Goal: Communication & Community: Answer question/provide support

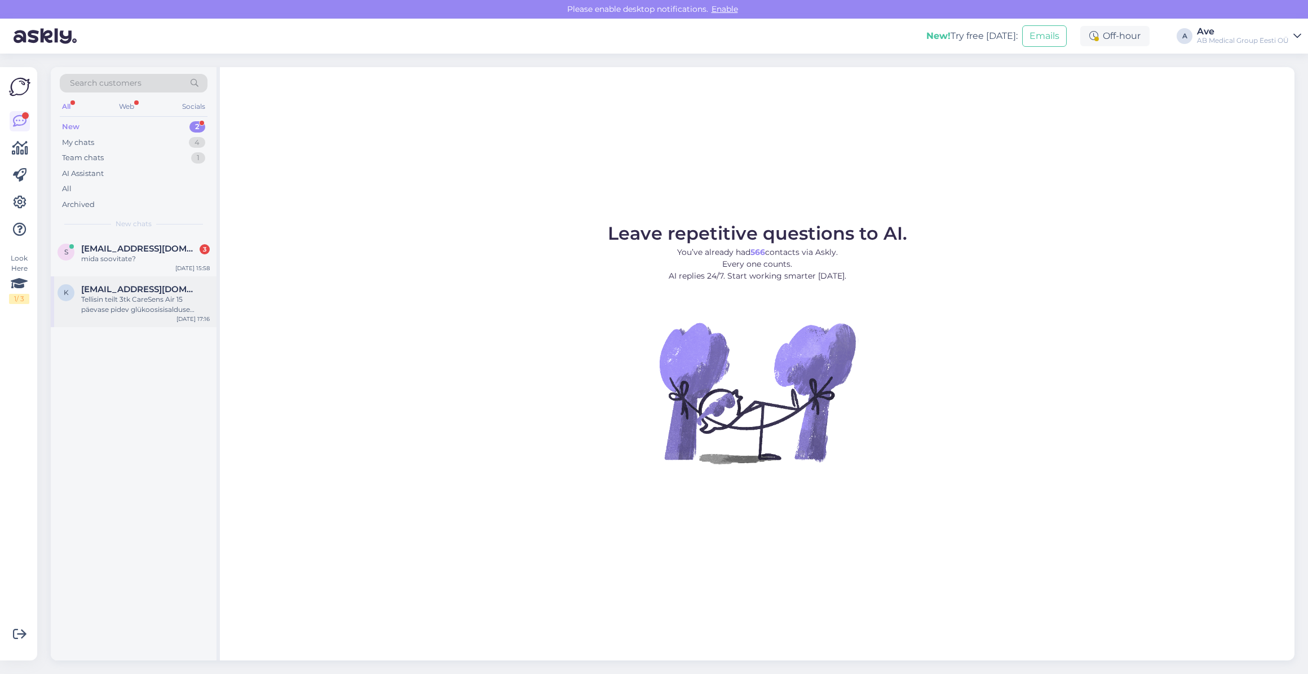
click at [125, 295] on div "Tellisin teilt 3tk CareSens Air 15 päevase pidev glükoosisisalduse seiresüsteem…" at bounding box center [145, 304] width 129 height 20
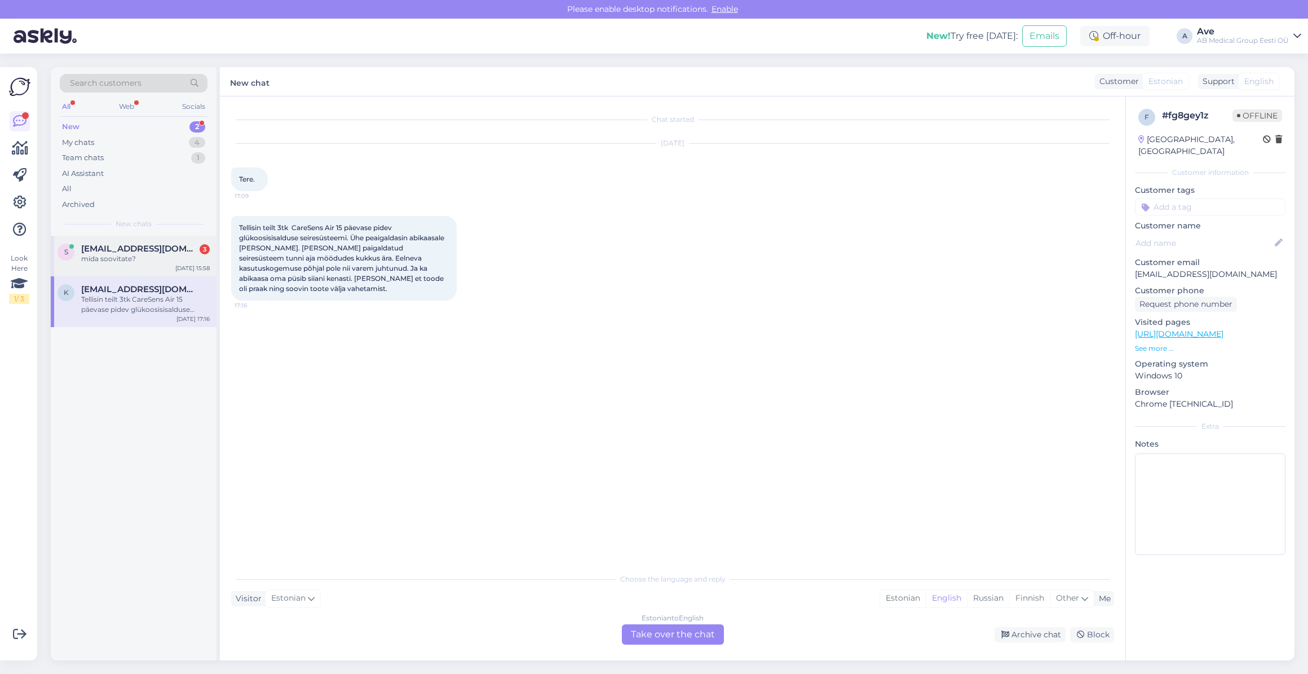
click at [121, 254] on div "mida soovitate?" at bounding box center [145, 259] width 129 height 10
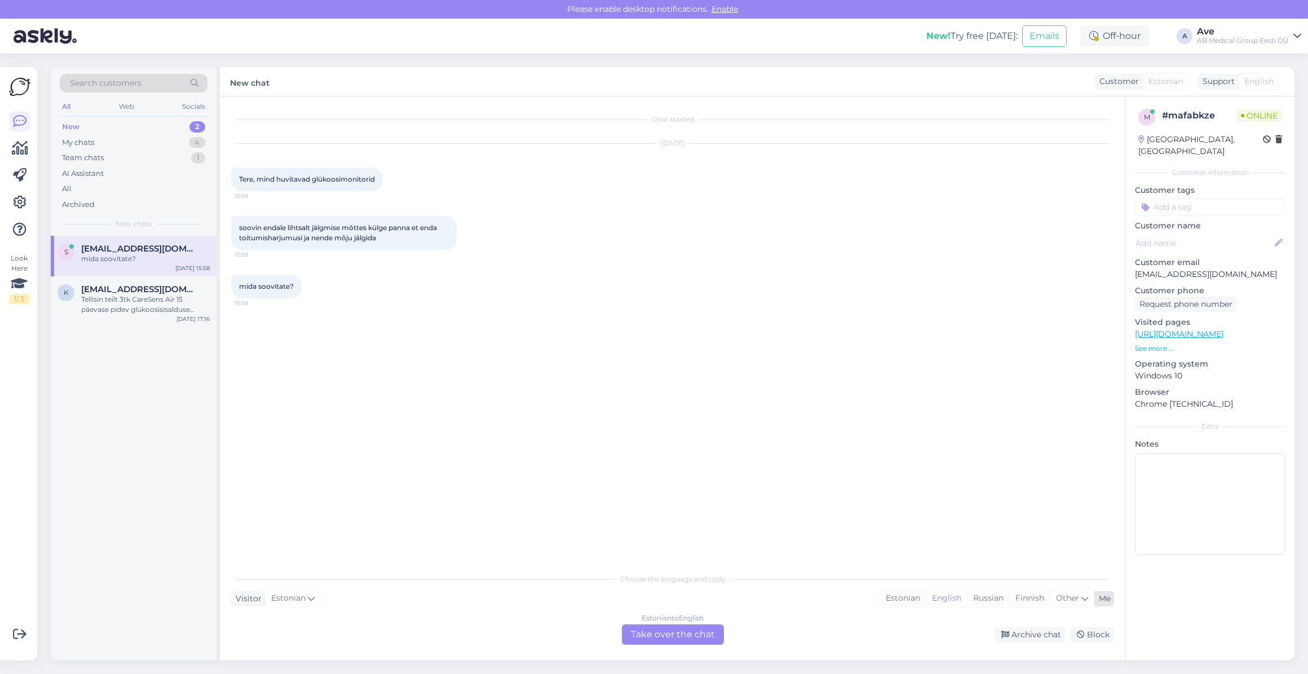
click at [898, 597] on div "Estonian" at bounding box center [903, 598] width 46 height 17
click at [696, 638] on div "Estonian to Estonian Take over the chat" at bounding box center [673, 634] width 102 height 20
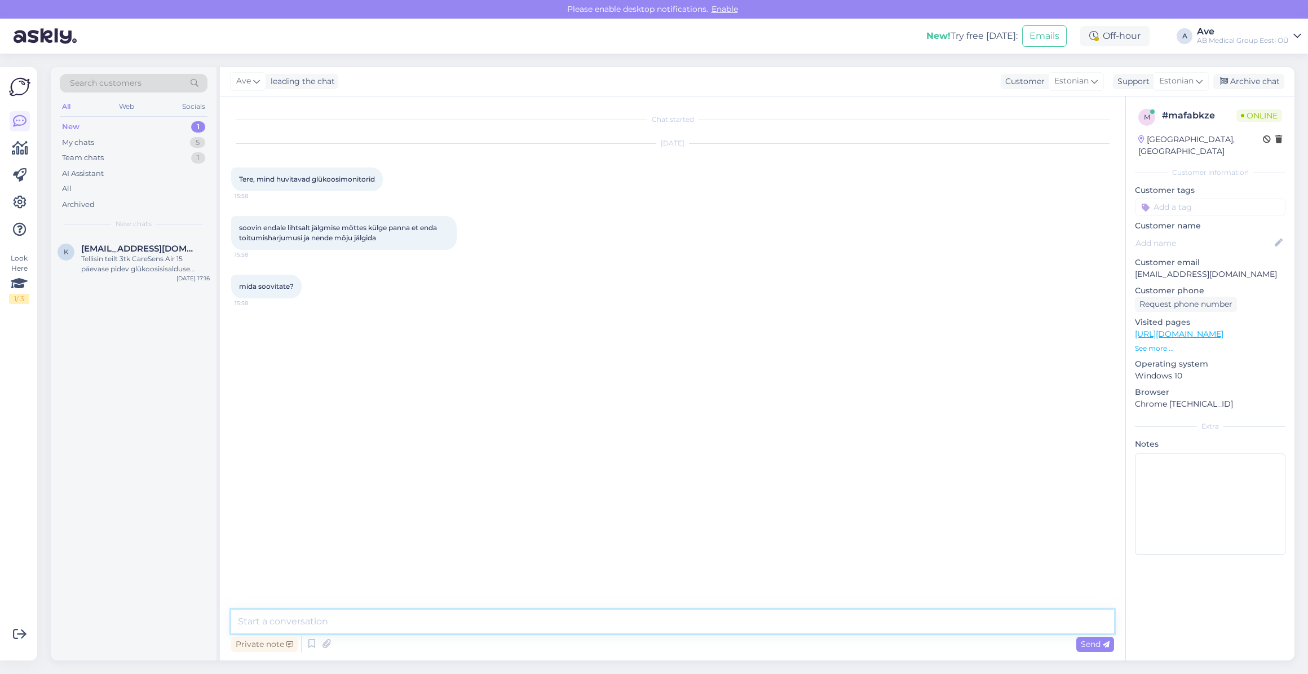
click at [272, 617] on textarea at bounding box center [672, 621] width 883 height 24
click at [377, 625] on textarea "Tere. Meil on pakkuda" at bounding box center [672, 621] width 883 height 24
paste textarea "CareSens Air pideva glükoosimonitooringu süsteem"
type textarea "Tere. Meil on pakkuda CareSens Air pideva glükoosimonitooringu süsteemi"
paste textarea "[URL][DOMAIN_NAME]"
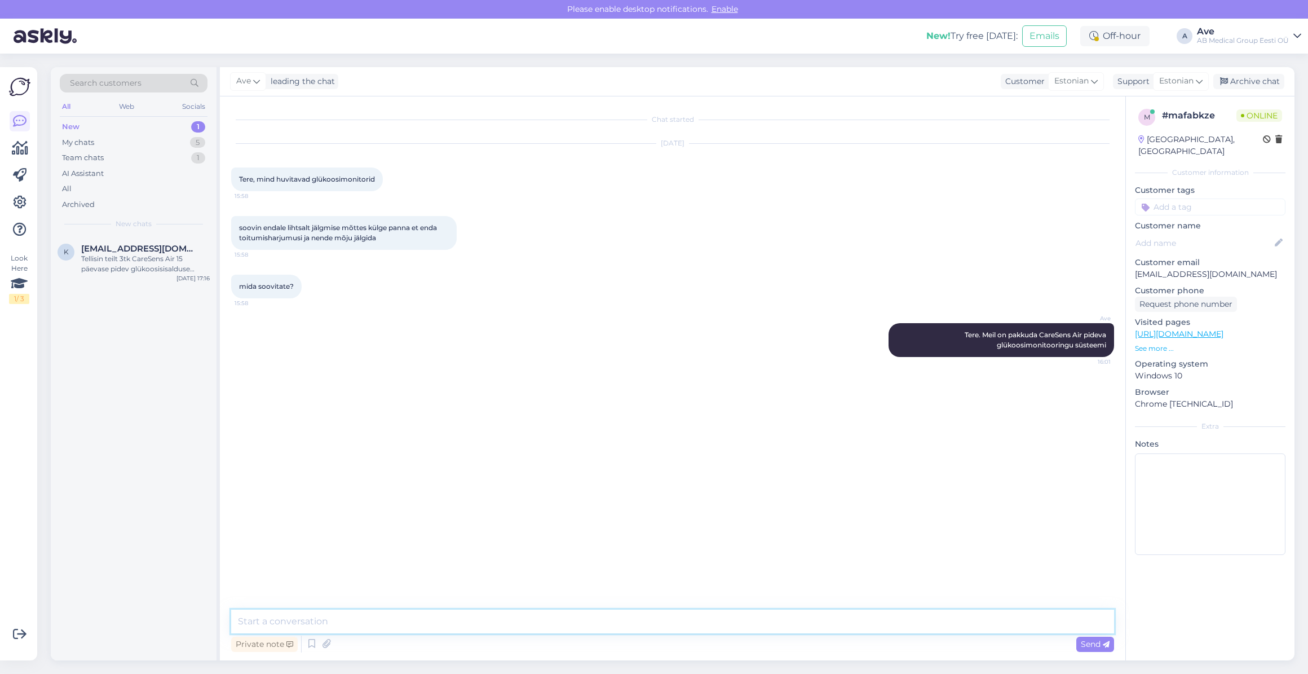
type textarea "[URL][DOMAIN_NAME]"
click at [136, 269] on div "Tellisin teilt 3tk CareSens Air 15 päevase pidev glükoosisisalduse seiresüsteem…" at bounding box center [145, 264] width 129 height 20
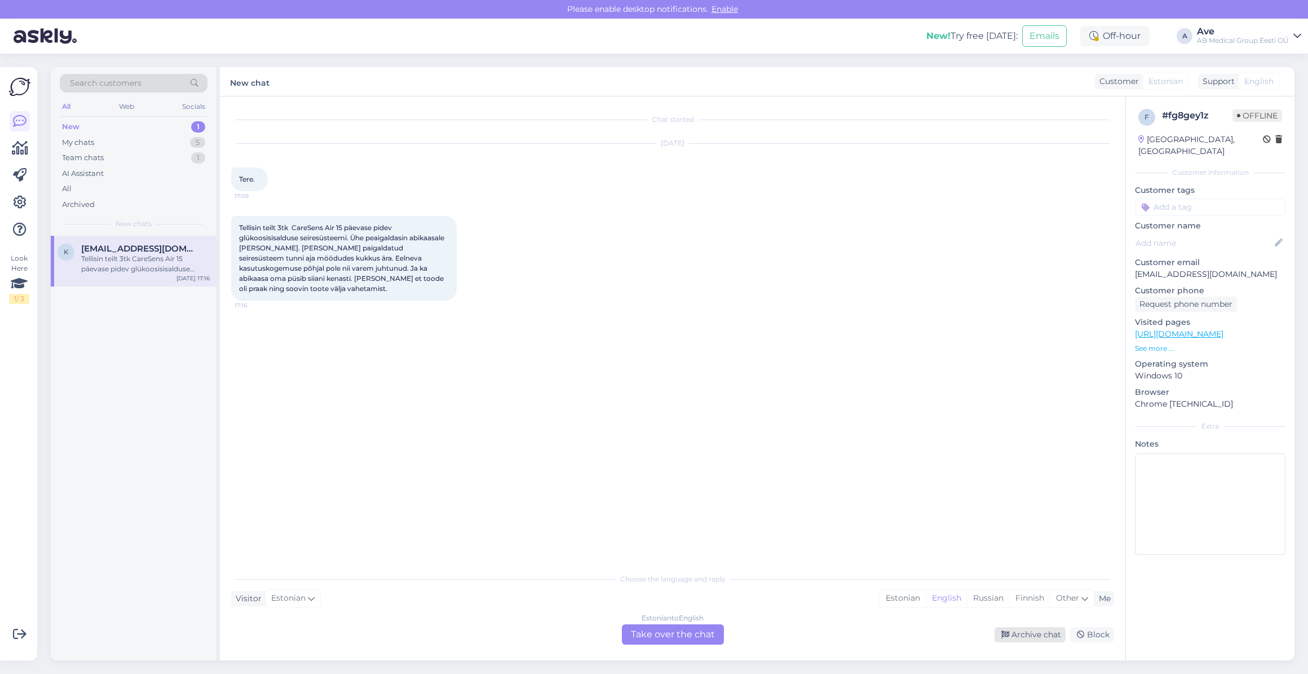
click at [1033, 633] on div "Archive chat" at bounding box center [1029, 634] width 71 height 15
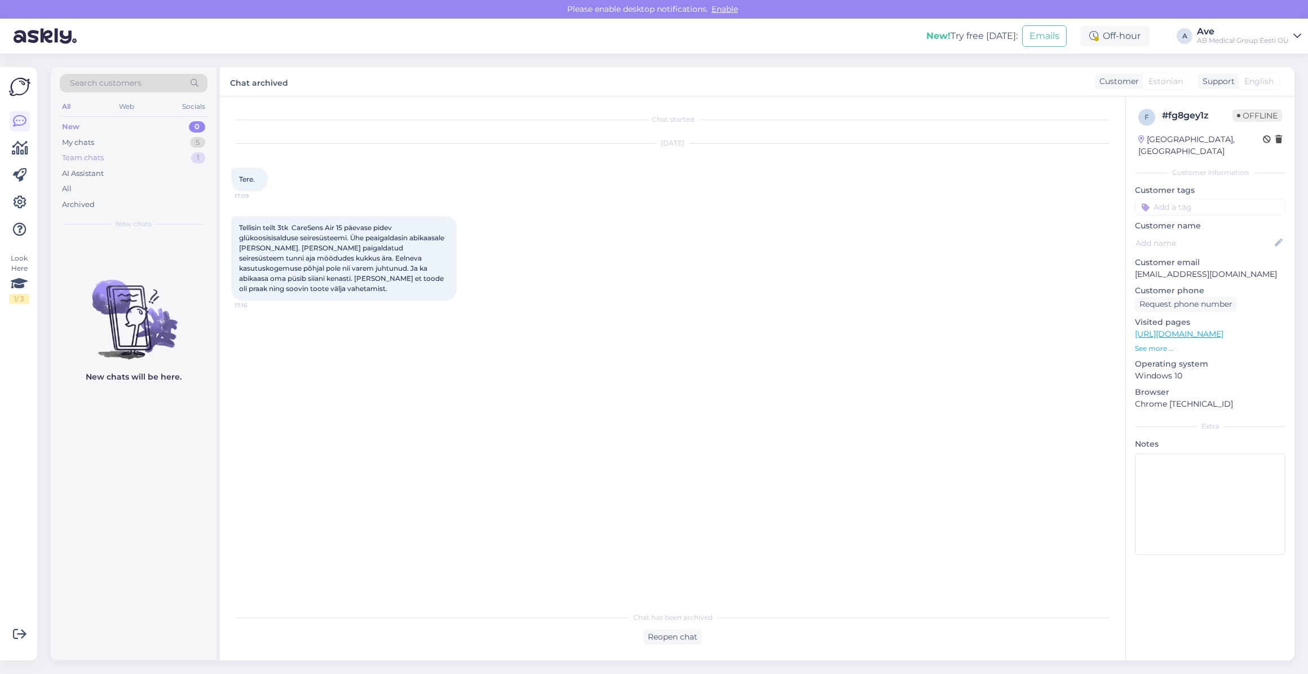
click at [83, 153] on div "Team chats" at bounding box center [83, 157] width 42 height 11
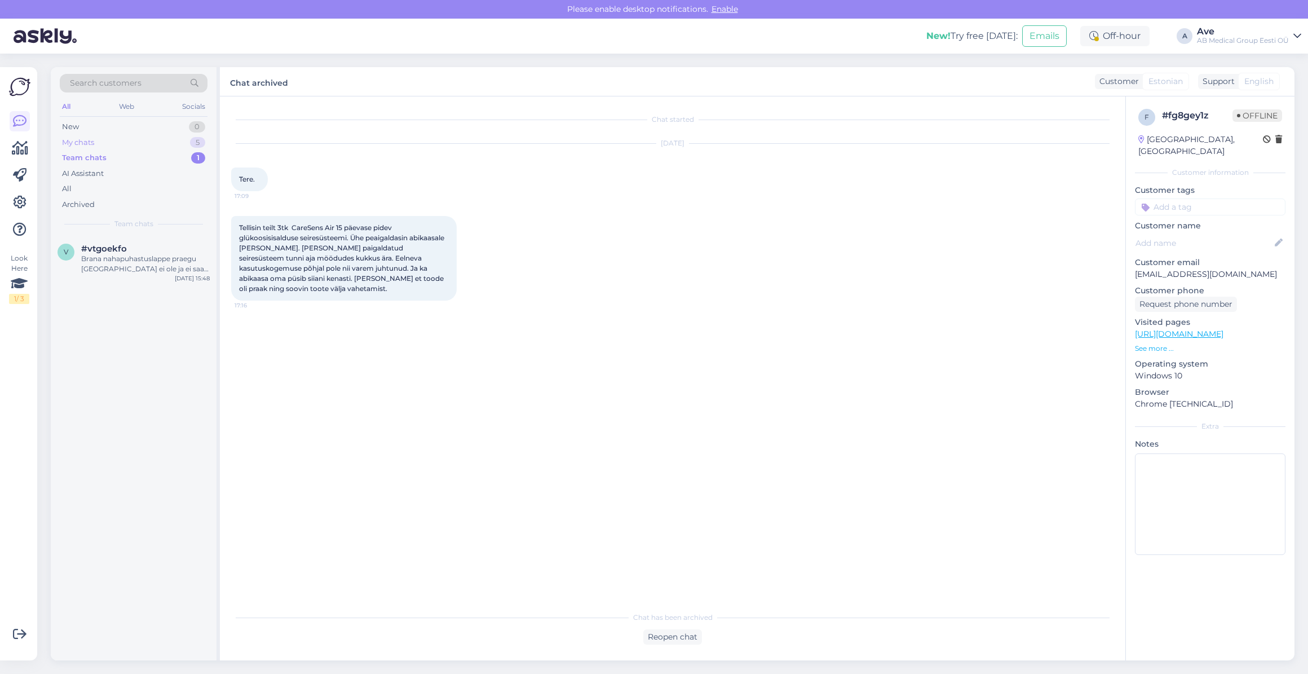
click at [81, 135] on div "My chats 5" at bounding box center [134, 143] width 148 height 16
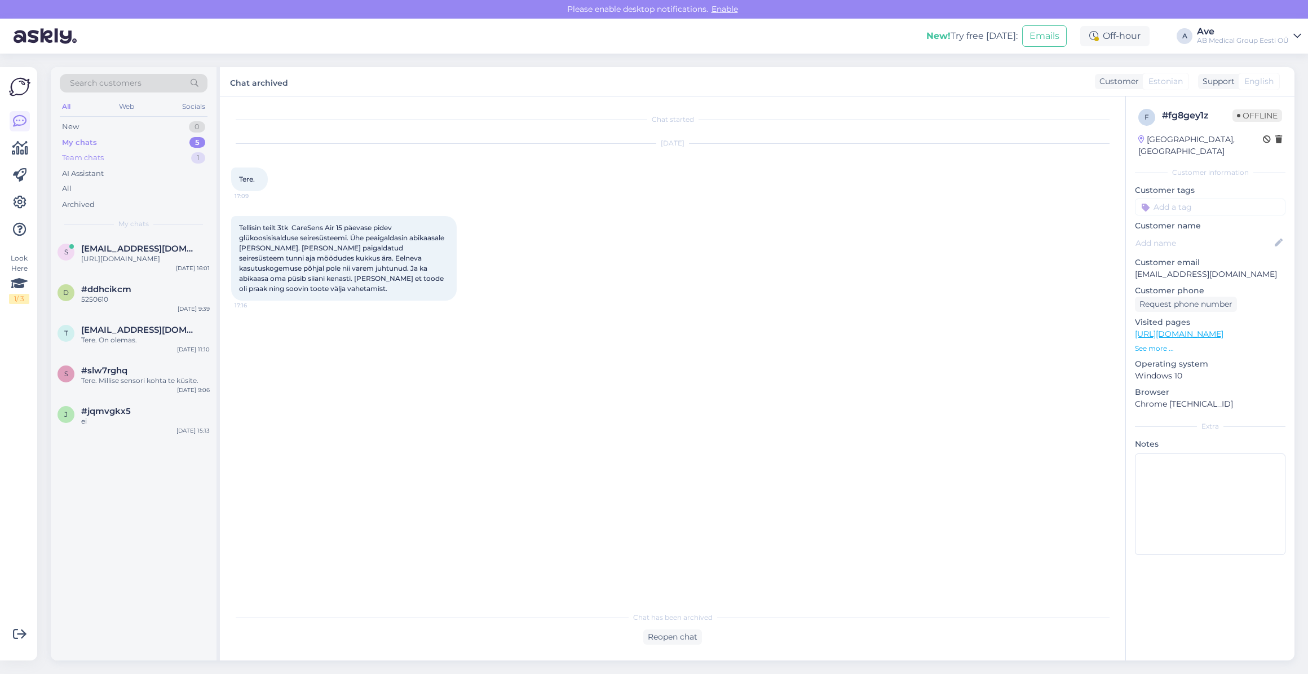
click at [91, 160] on div "Team chats" at bounding box center [83, 157] width 42 height 11
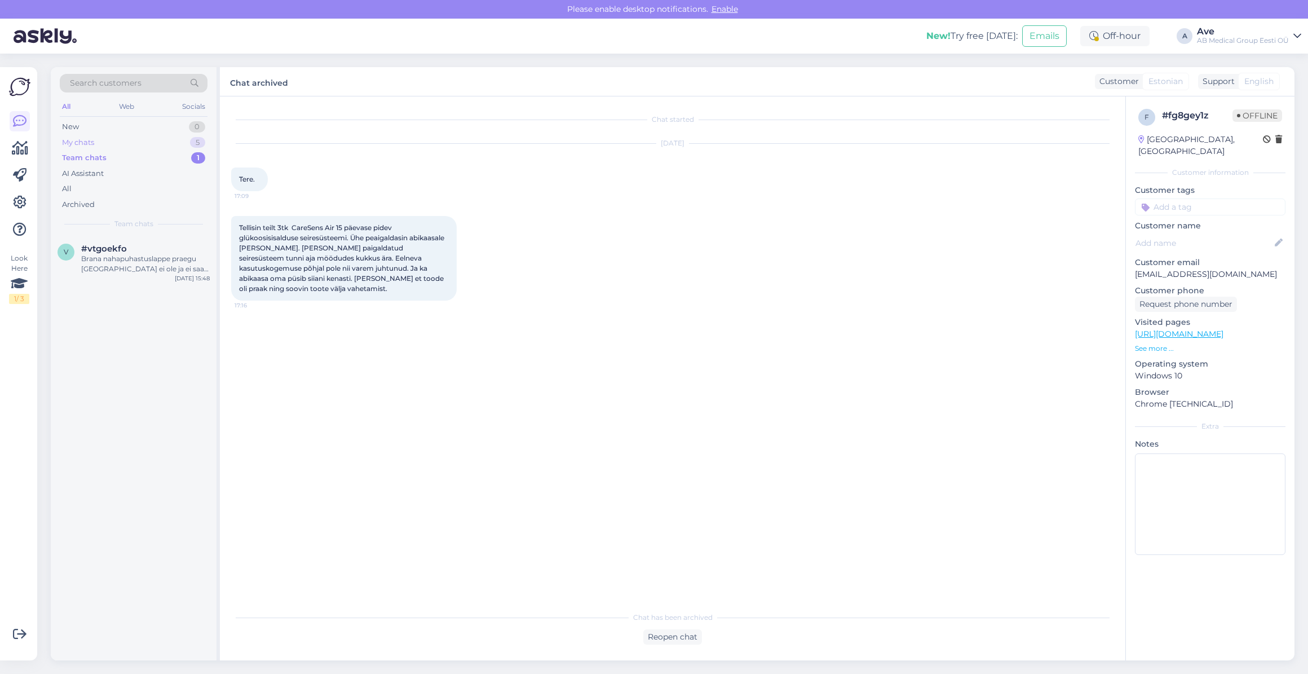
click at [90, 145] on div "My chats" at bounding box center [78, 142] width 32 height 11
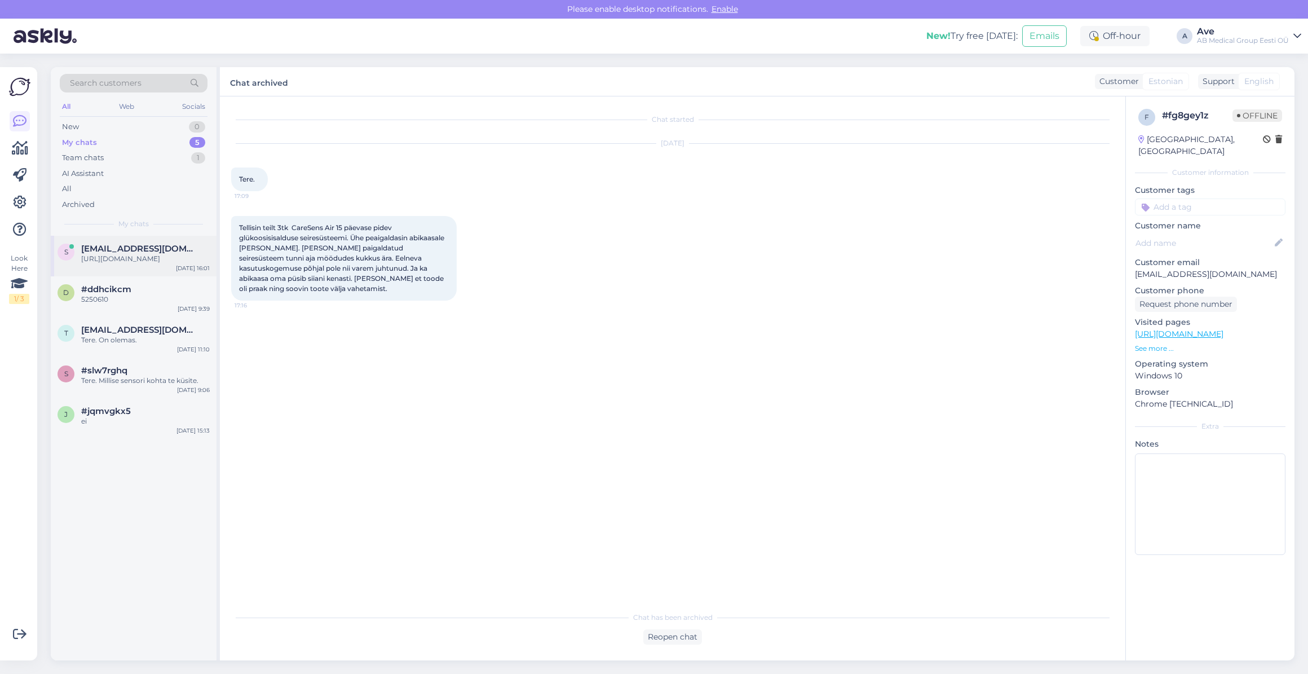
click at [118, 260] on div "[URL][DOMAIN_NAME]" at bounding box center [145, 259] width 129 height 10
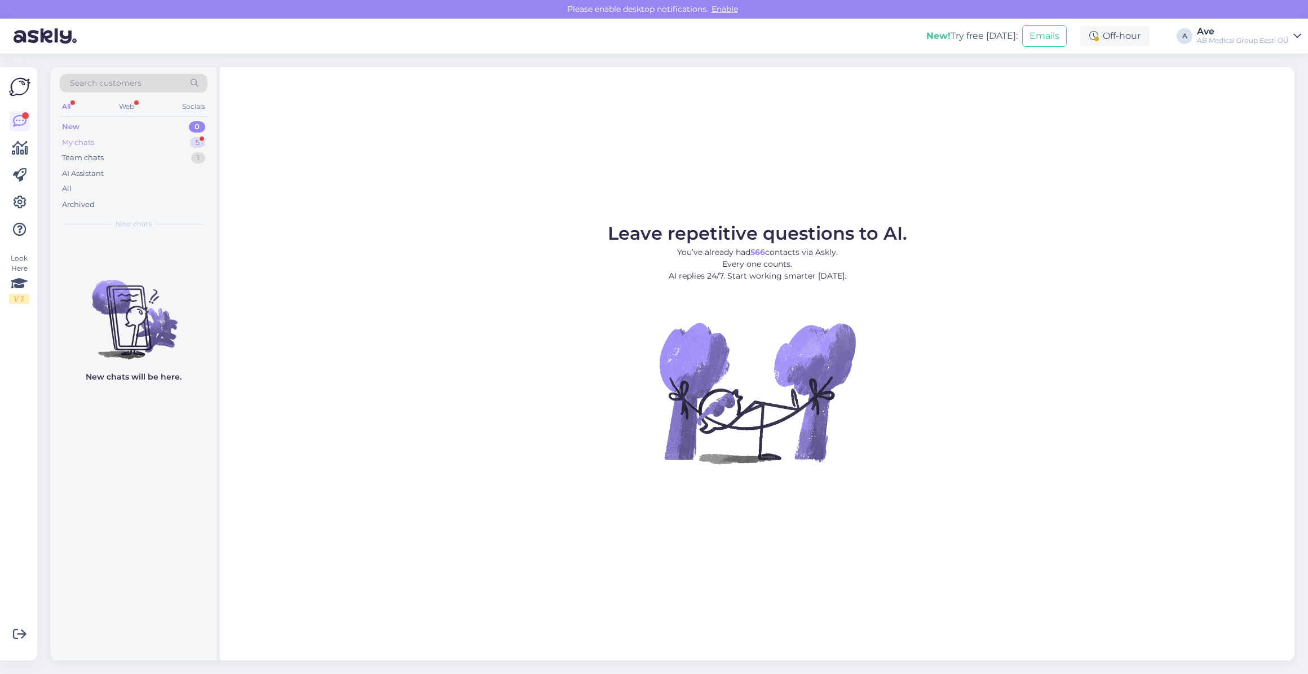
click at [123, 135] on div "My chats 5" at bounding box center [134, 143] width 148 height 16
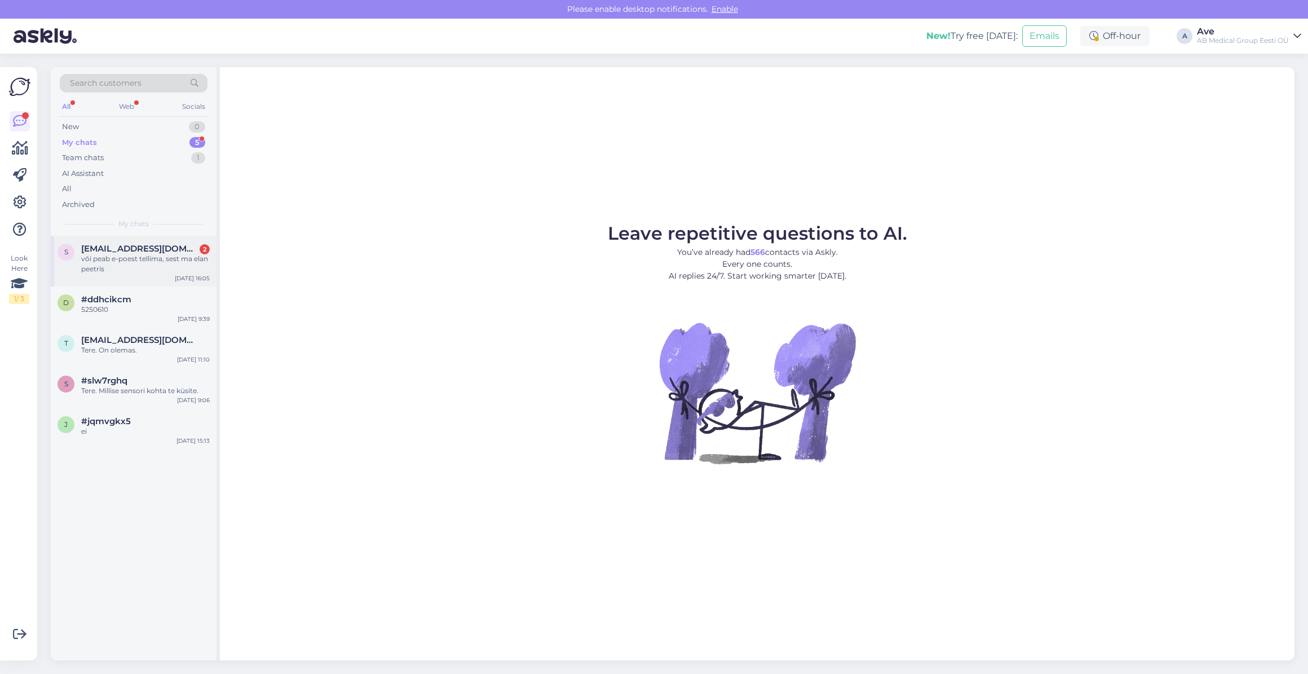
click at [153, 247] on span "[EMAIL_ADDRESS][DOMAIN_NAME]" at bounding box center [139, 249] width 117 height 10
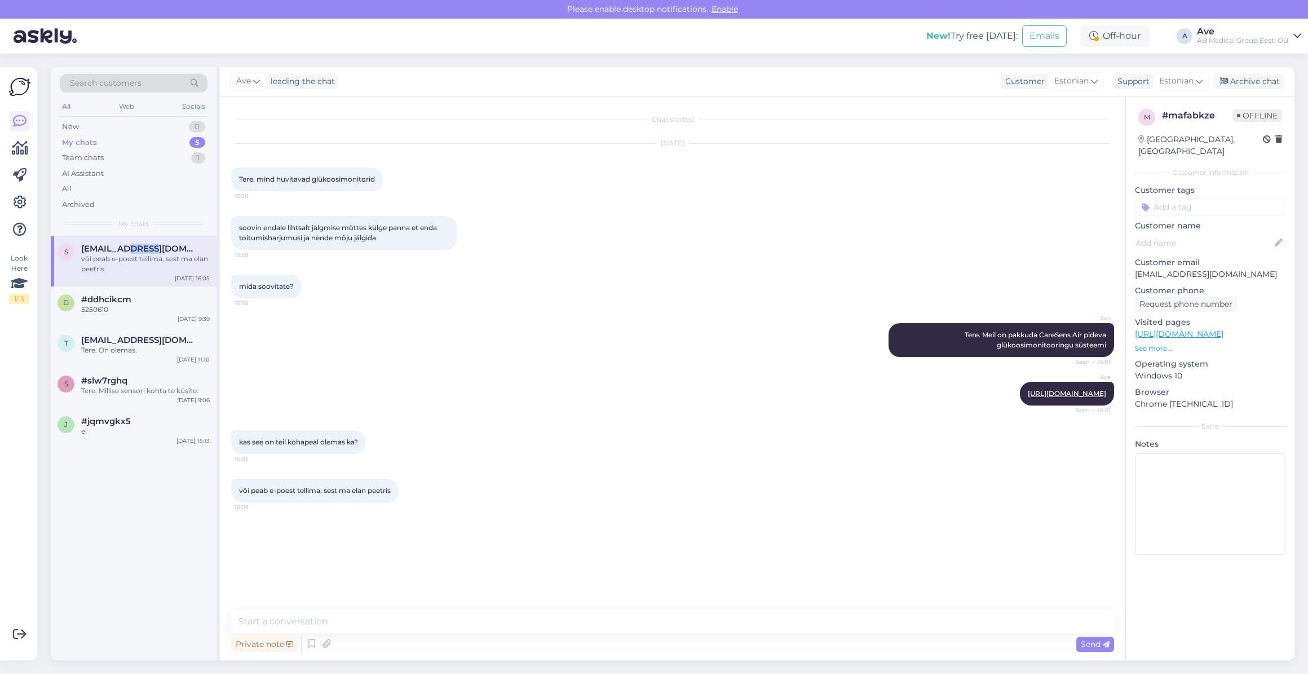
click at [153, 247] on span "[EMAIL_ADDRESS][DOMAIN_NAME]" at bounding box center [139, 249] width 117 height 10
click at [302, 620] on textarea at bounding box center [672, 621] width 883 height 24
type textarea "T"
click at [360, 623] on textarea "Tellige e-[PERSON_NAME] [PERSON_NAME] et tulete ise järgi" at bounding box center [672, 621] width 883 height 24
click at [448, 617] on textarea "Tellige e-[PERSON_NAME] ja valige et tulete ise järgi" at bounding box center [672, 621] width 883 height 24
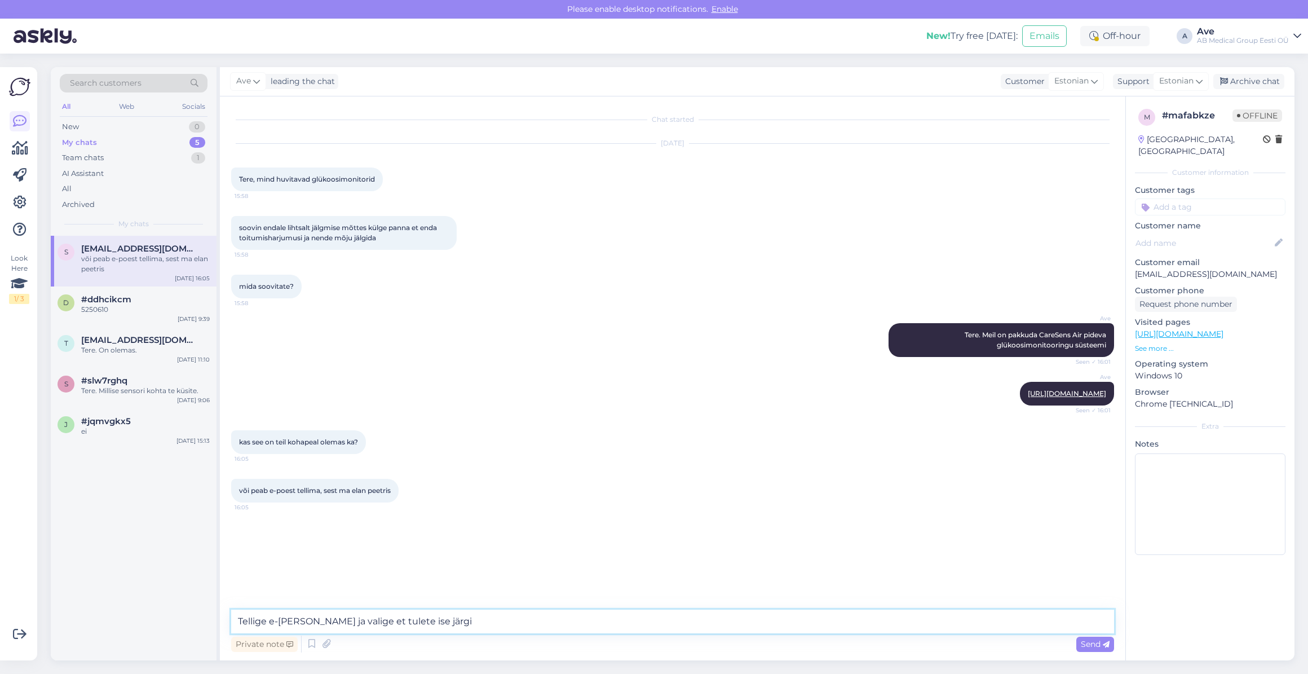
click at [357, 623] on textarea "Tellige e-[PERSON_NAME] ja valige et tulete ise järgi" at bounding box center [672, 621] width 883 height 24
click at [463, 627] on textarea "Tellige e-[PERSON_NAME] ja valige, et tulete ise järgi" at bounding box center [672, 621] width 883 height 24
type textarea "Tellige e-[PERSON_NAME] ja valige, et tulete ise järgi."
